Goal: Transaction & Acquisition: Purchase product/service

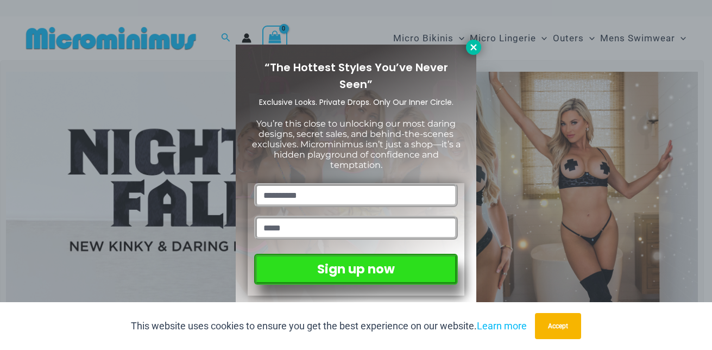
click at [470, 48] on icon at bounding box center [474, 47] width 10 height 10
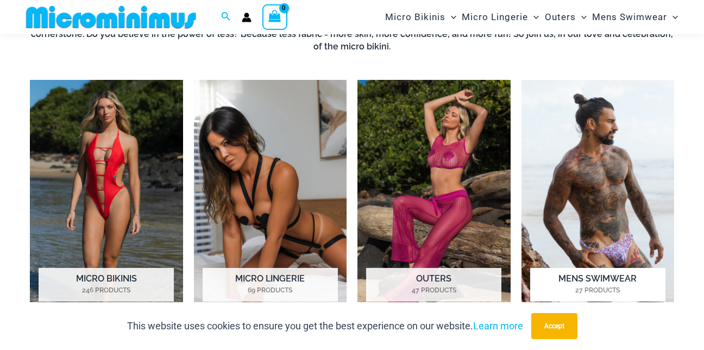
scroll to position [480, 0]
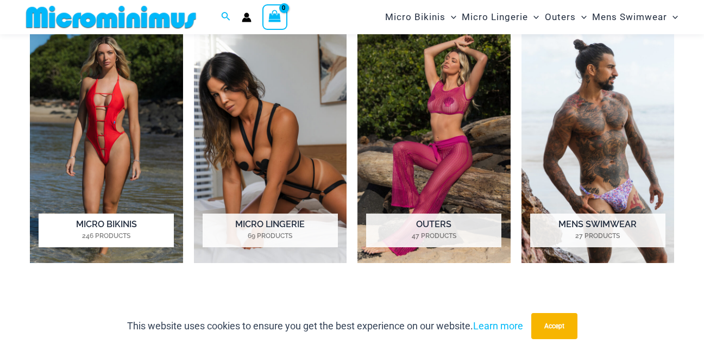
click at [106, 90] on img "Visit product category Micro Bikinis" at bounding box center [106, 144] width 153 height 237
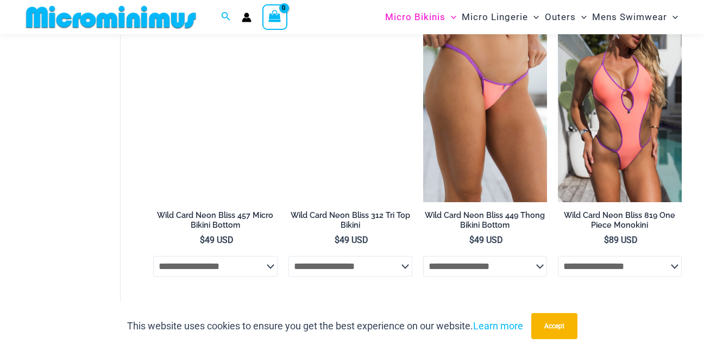
scroll to position [642, 0]
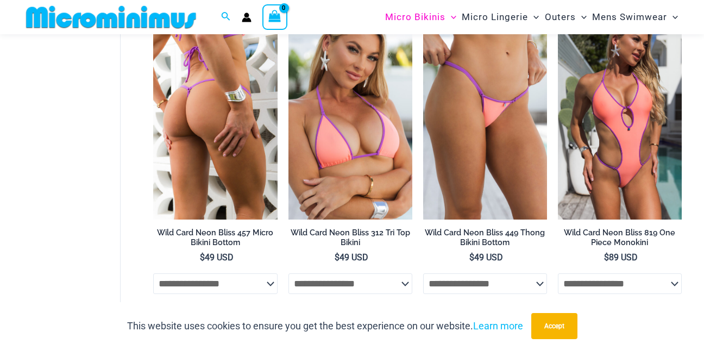
click at [218, 154] on img at bounding box center [215, 127] width 124 height 186
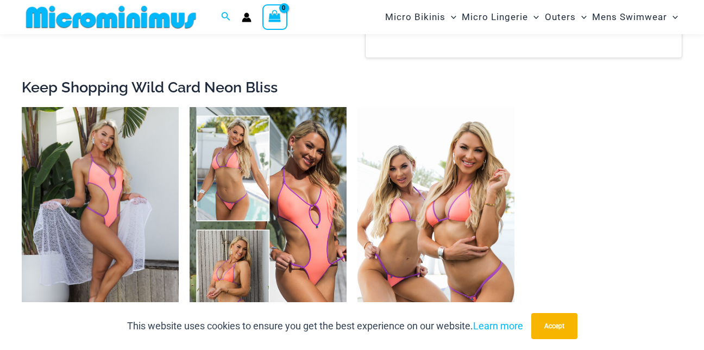
scroll to position [1184, 0]
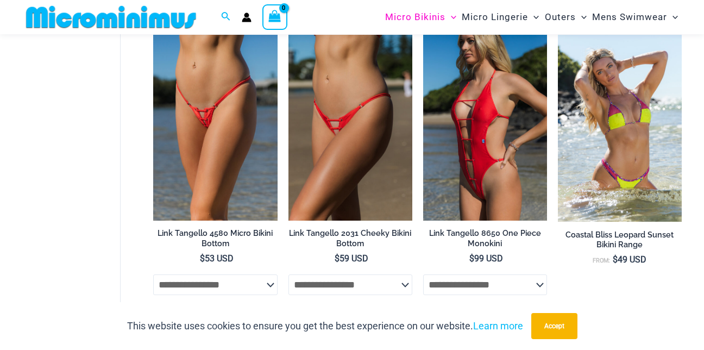
scroll to position [1231, 0]
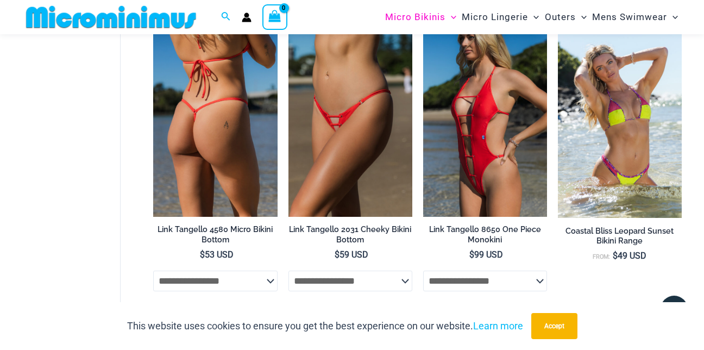
click at [222, 191] on img at bounding box center [215, 124] width 124 height 186
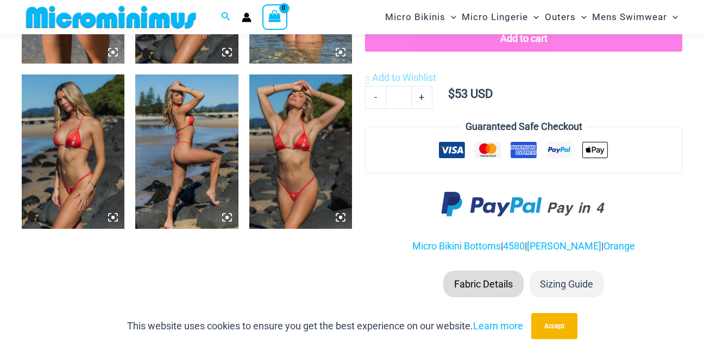
scroll to position [587, 0]
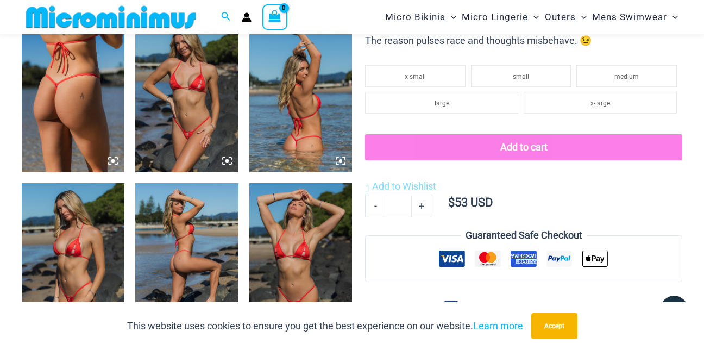
click at [190, 134] on img at bounding box center [186, 95] width 103 height 154
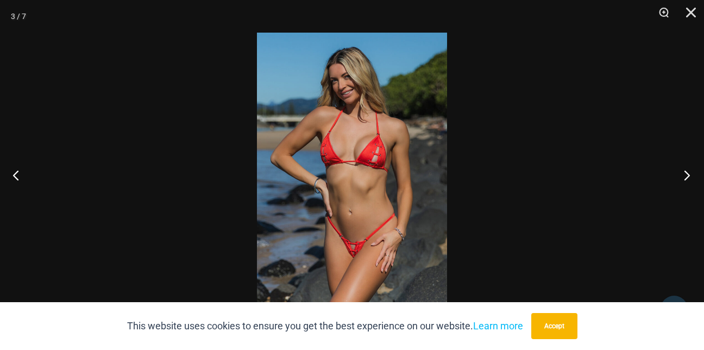
click at [683, 175] on button "Next" at bounding box center [683, 175] width 41 height 54
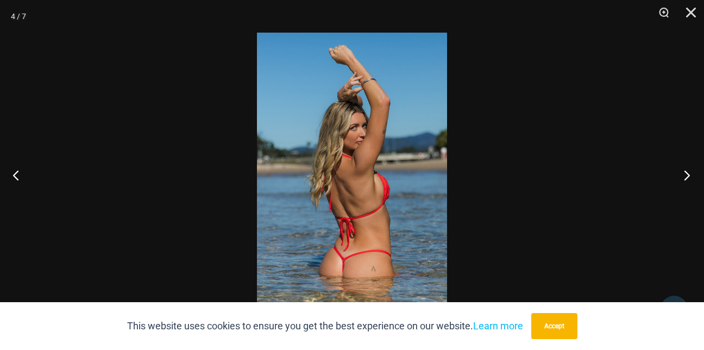
click at [683, 175] on button "Next" at bounding box center [683, 175] width 41 height 54
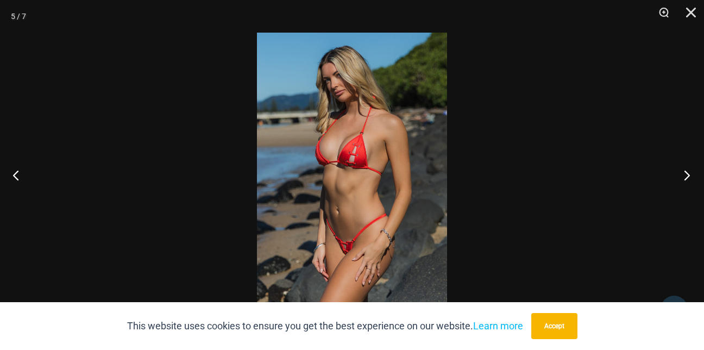
click at [683, 175] on button "Next" at bounding box center [683, 175] width 41 height 54
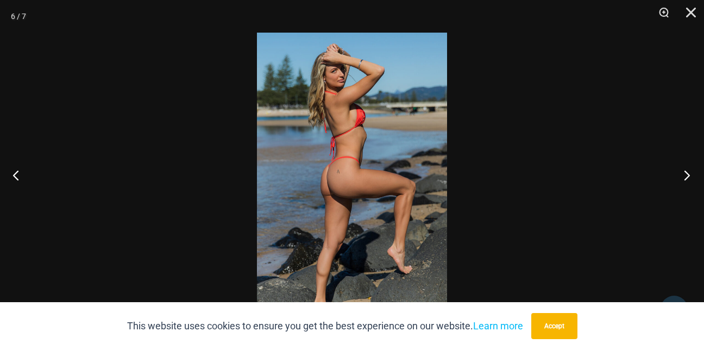
click at [683, 175] on button "Next" at bounding box center [683, 175] width 41 height 54
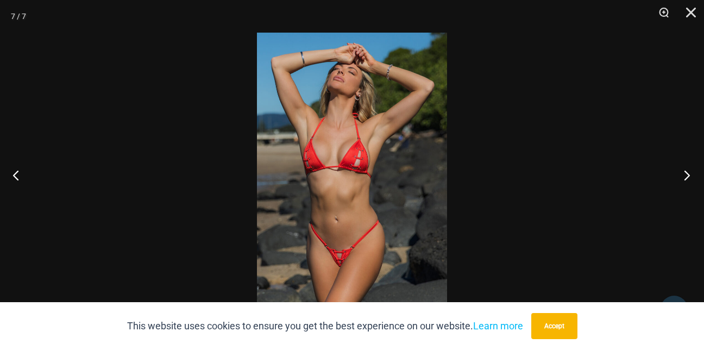
click at [683, 175] on button "Next" at bounding box center [683, 175] width 41 height 54
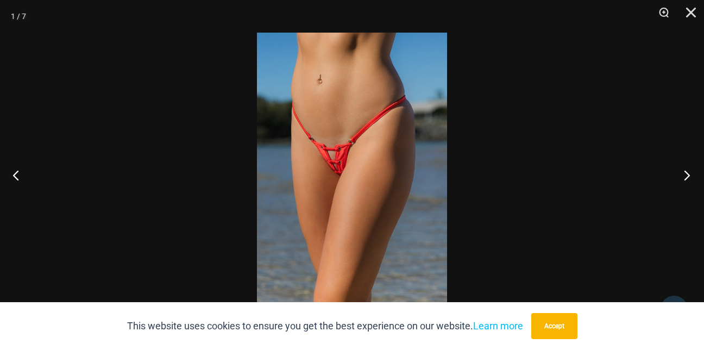
click at [683, 175] on button "Next" at bounding box center [683, 175] width 41 height 54
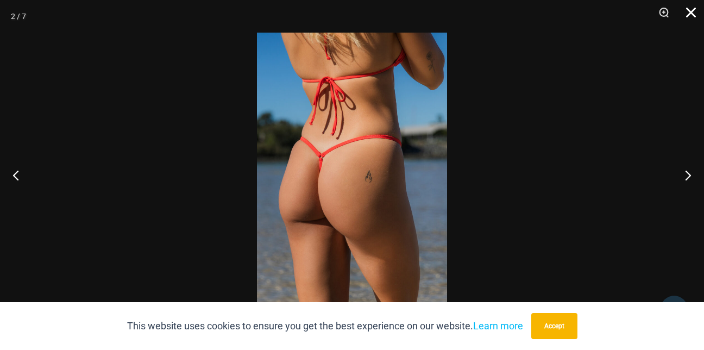
click at [689, 12] on button "Close" at bounding box center [686, 16] width 27 height 33
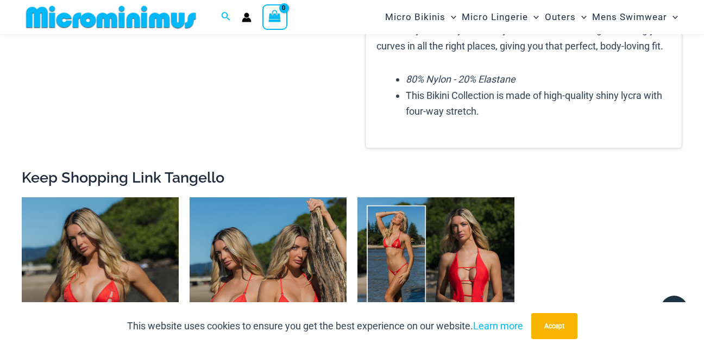
scroll to position [1076, 0]
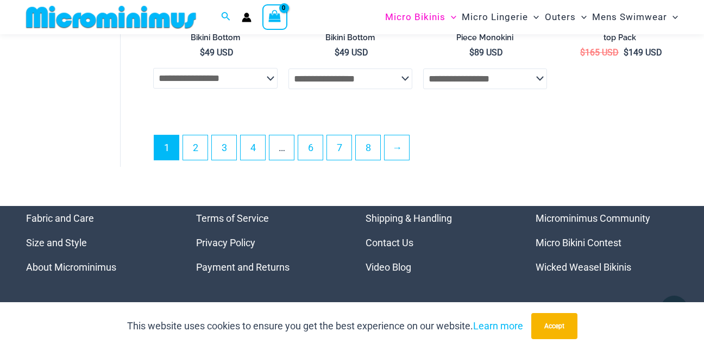
scroll to position [2673, 0]
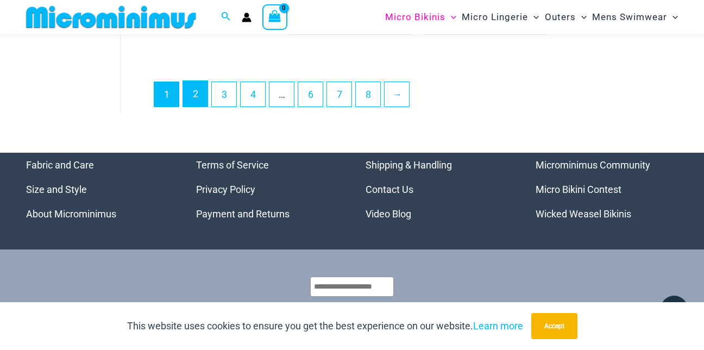
click at [201, 105] on link "2" at bounding box center [195, 94] width 24 height 26
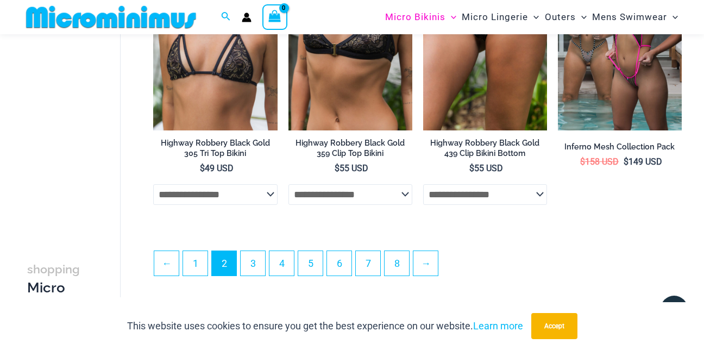
scroll to position [2273, 0]
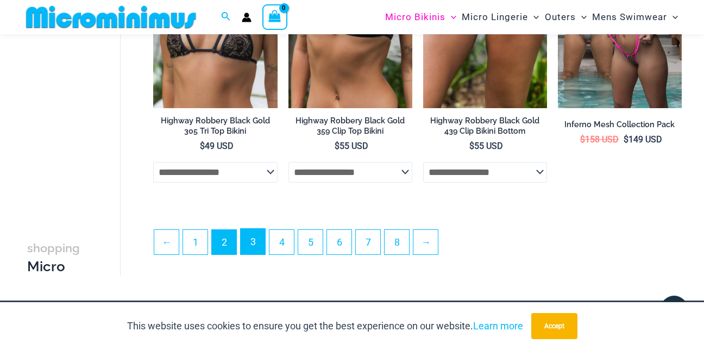
click at [255, 254] on link "3" at bounding box center [253, 242] width 24 height 26
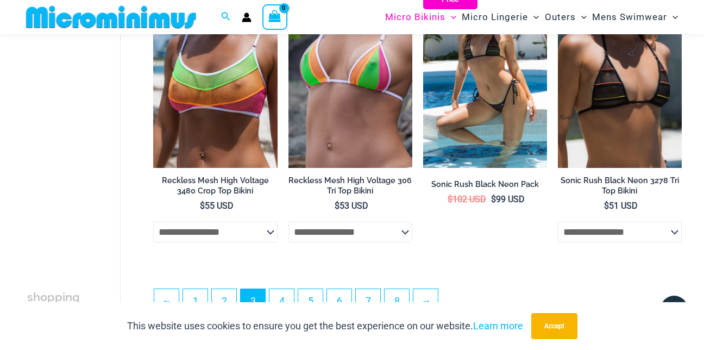
scroll to position [2227, 0]
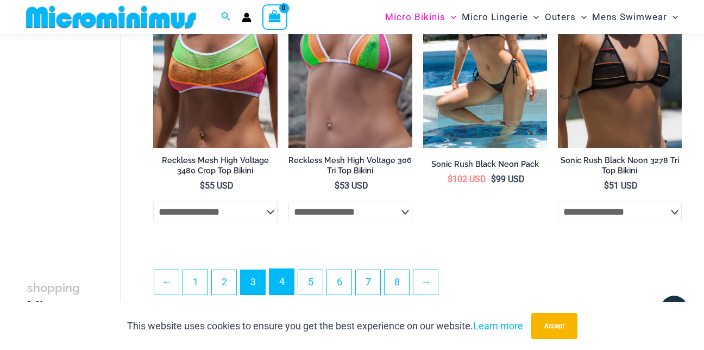
click at [285, 285] on link "4" at bounding box center [281, 282] width 24 height 26
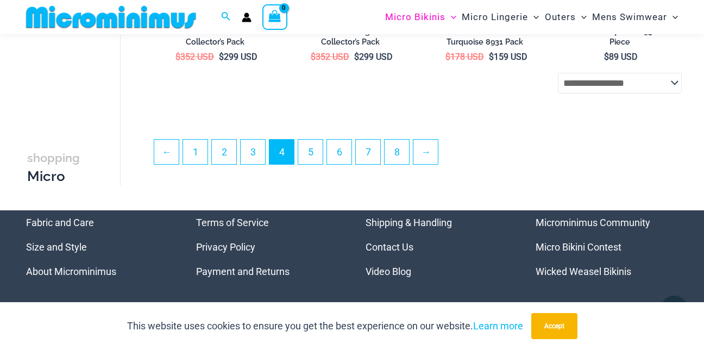
scroll to position [2384, 0]
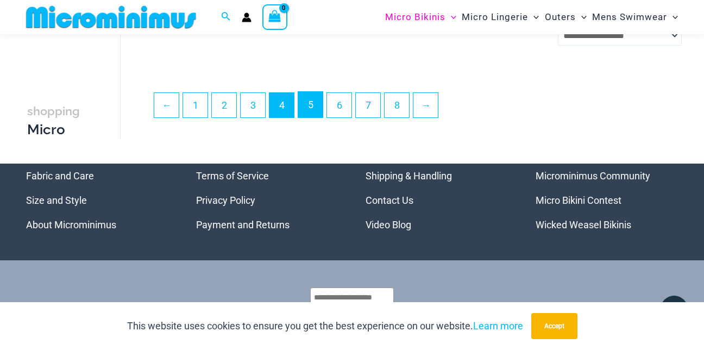
click at [315, 115] on link "5" at bounding box center [310, 105] width 24 height 26
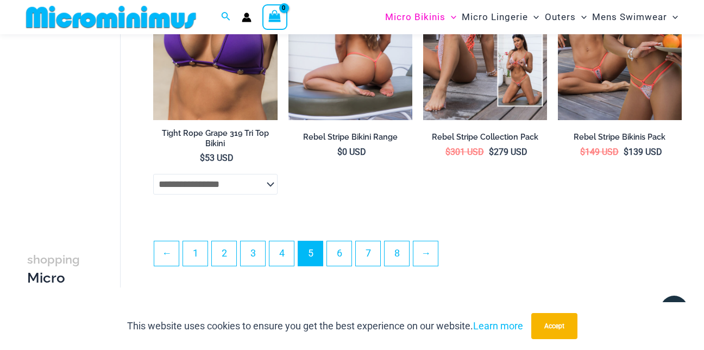
scroll to position [2381, 0]
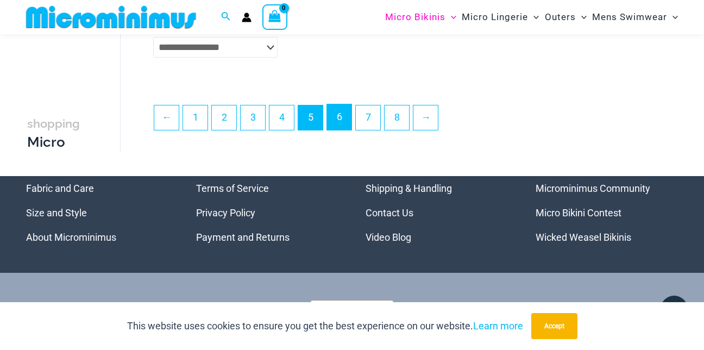
click at [347, 124] on link "6" at bounding box center [339, 117] width 24 height 26
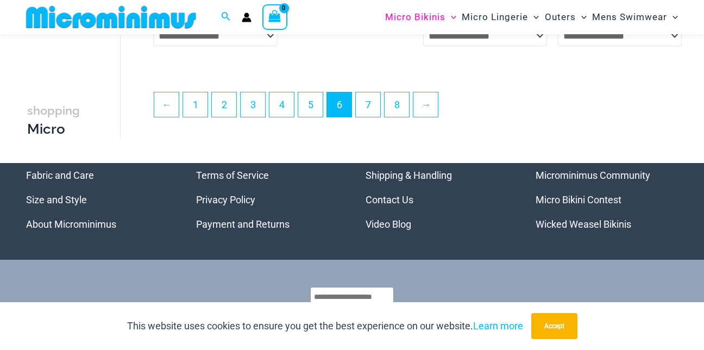
scroll to position [2434, 0]
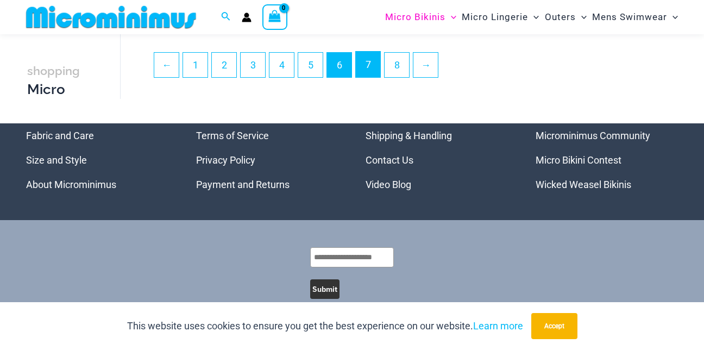
click at [374, 68] on link "7" at bounding box center [368, 65] width 24 height 26
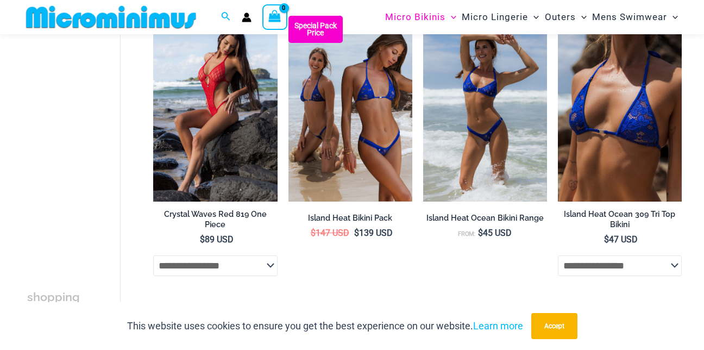
scroll to position [2281, 0]
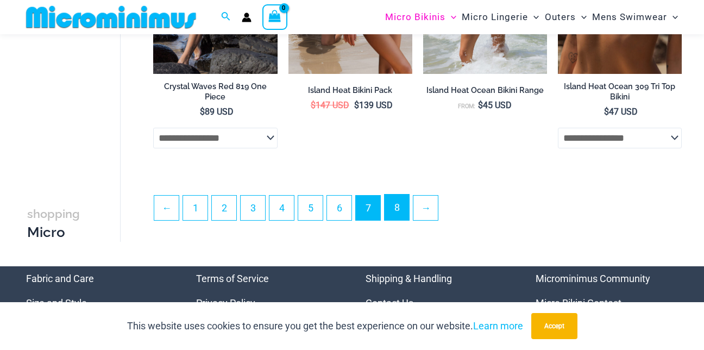
click at [405, 216] on link "8" at bounding box center [397, 207] width 24 height 26
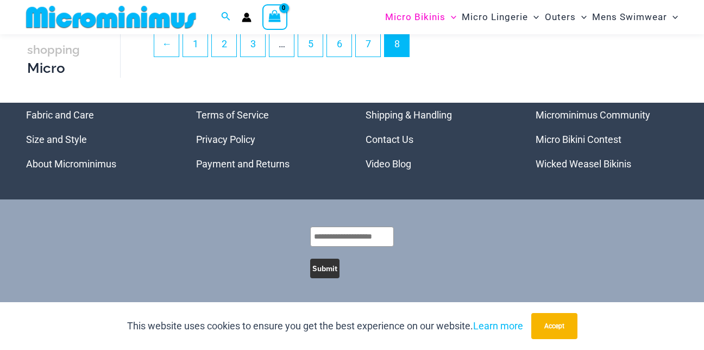
scroll to position [2251, 0]
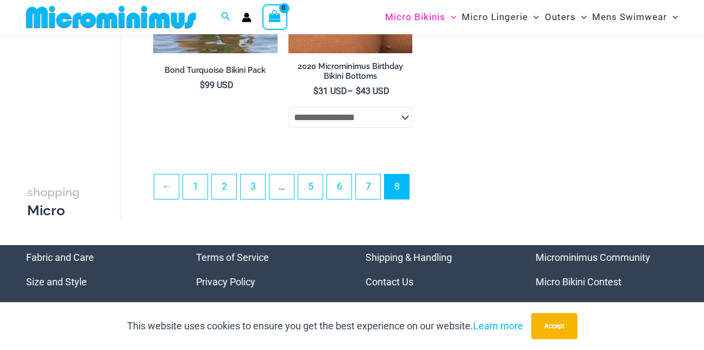
scroll to position [1842, 0]
